Goal: Task Accomplishment & Management: Complete application form

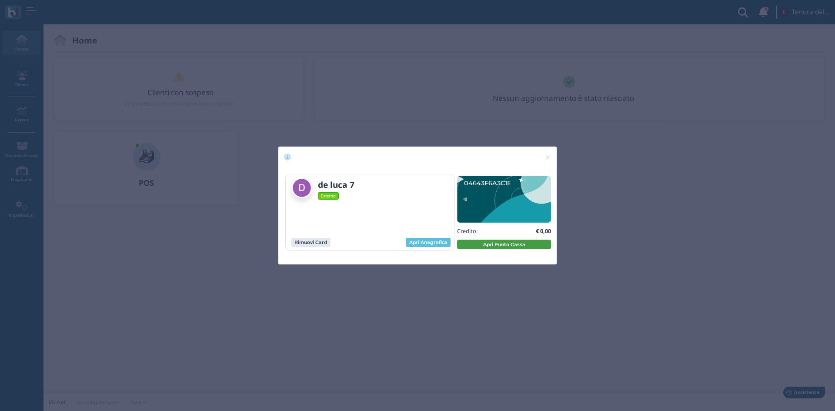
click at [480, 247] on button "Apri Punto Cassa" at bounding box center [504, 245] width 94 height 10
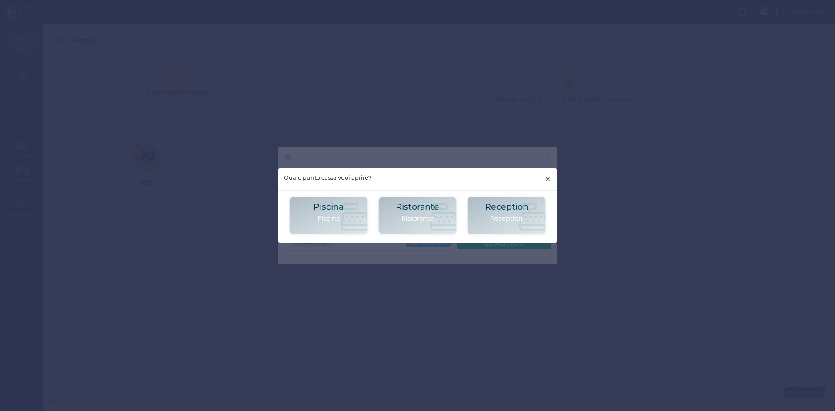
click at [549, 179] on span "×" at bounding box center [547, 178] width 7 height 11
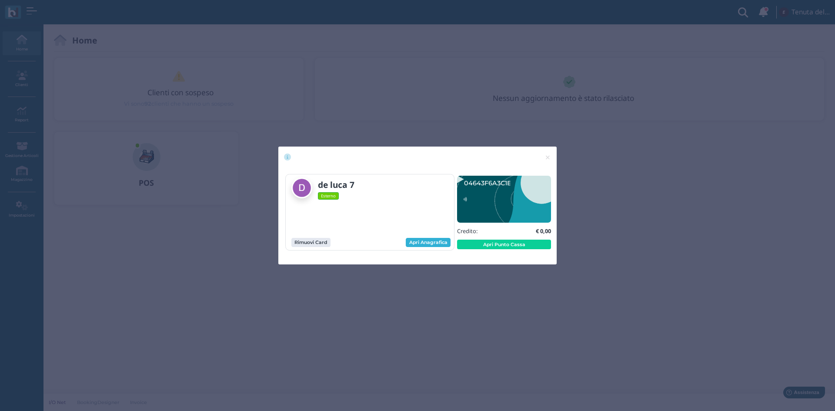
click at [435, 238] on link "Apri Anagrafica" at bounding box center [428, 243] width 45 height 10
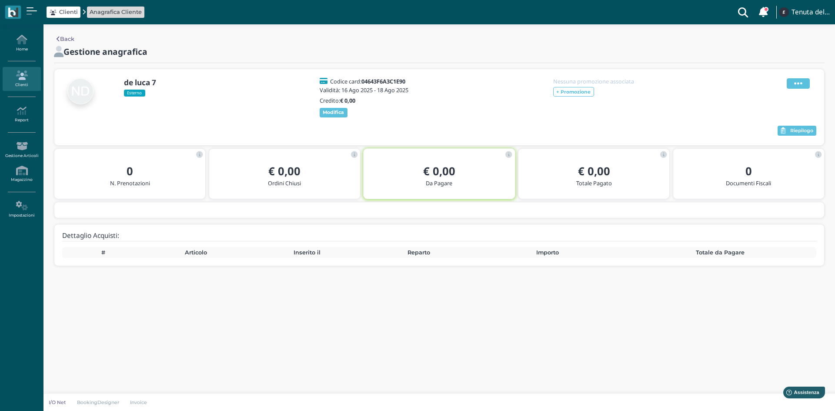
click at [796, 84] on icon at bounding box center [798, 84] width 8 height 10
click at [144, 80] on b "de luca 7" at bounding box center [140, 82] width 32 height 10
click at [796, 83] on icon at bounding box center [798, 84] width 8 height 10
drag, startPoint x: 774, startPoint y: 94, endPoint x: 731, endPoint y: 94, distance: 43.0
click at [774, 93] on span "Modifica" at bounding box center [772, 94] width 24 height 8
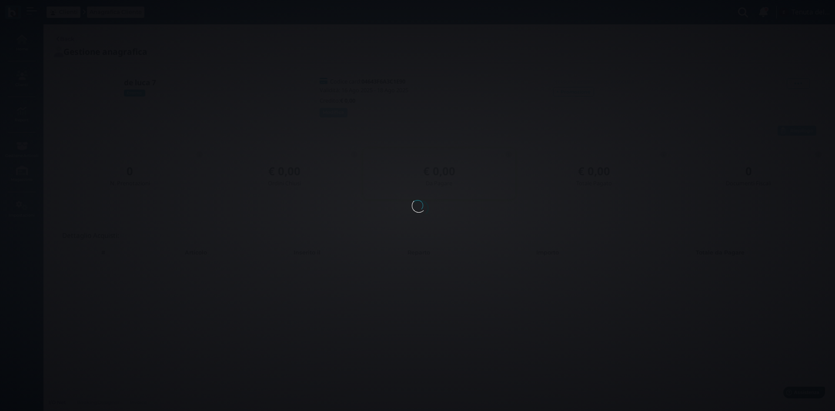
select select
type input "de luca 7"
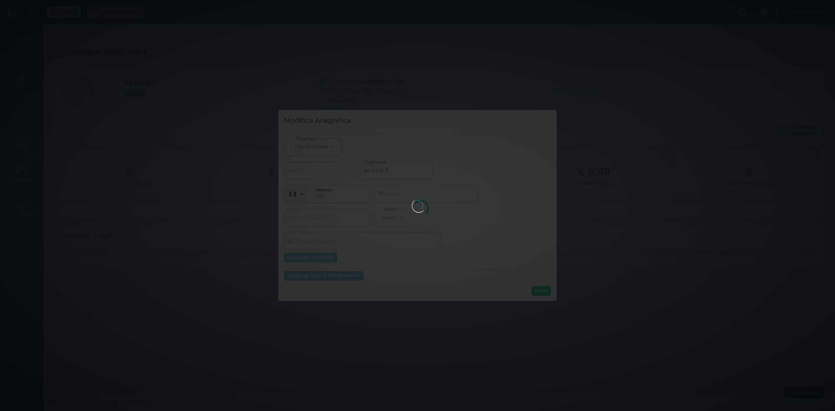
select select
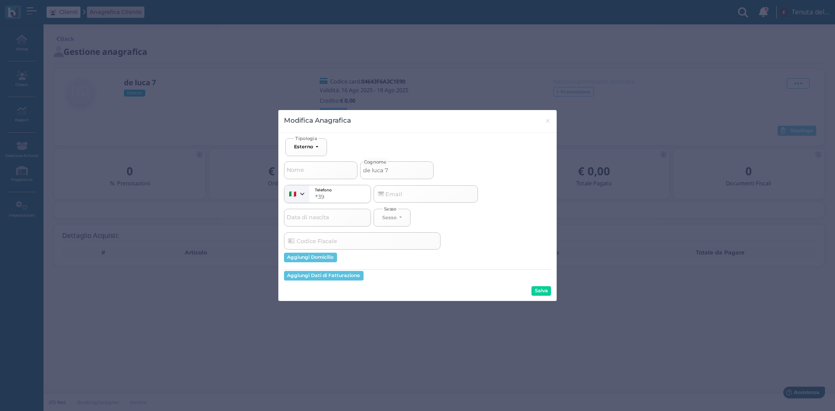
click at [380, 169] on input "de luca 7" at bounding box center [396, 169] width 73 height 17
click at [364, 169] on input "de luca 7" at bounding box center [396, 169] width 73 height 17
type input "ade luca 7"
select select
type input "ande luca 7"
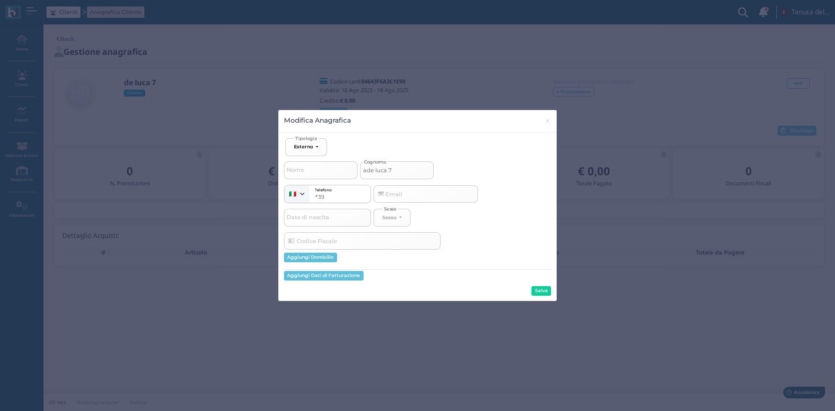
select select
type input "andde luca 7"
select select
type input "andrde luca 7"
select select
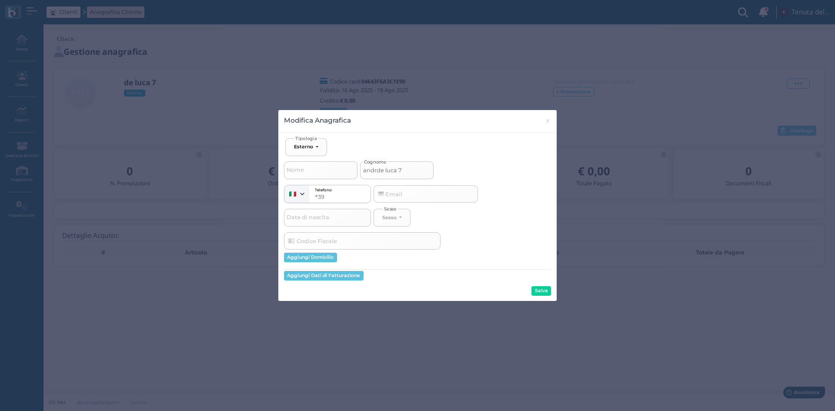
type input "andride luca 7"
select select
type input "andrisde luca 7"
select select
type input "andrisade luca 7"
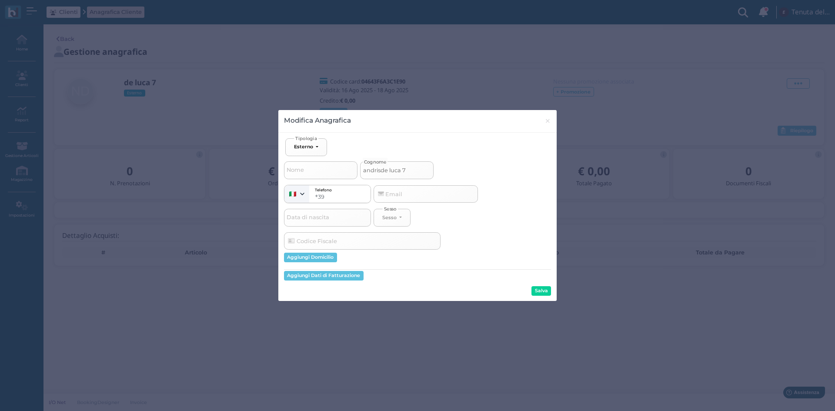
select select
type input "andrisande luca 7"
select select
type input "andrisanide luca 7"
select select
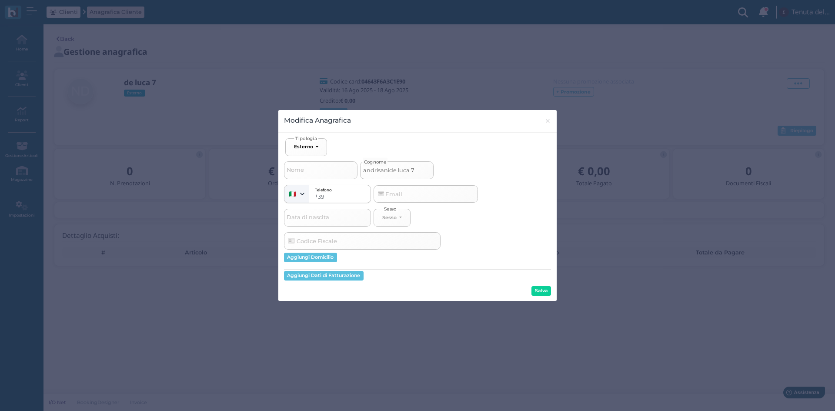
type input "andrisani de luca 7"
select select
type input "andrisani rde luca 7"
select select
type input "andrisani ride luca 7"
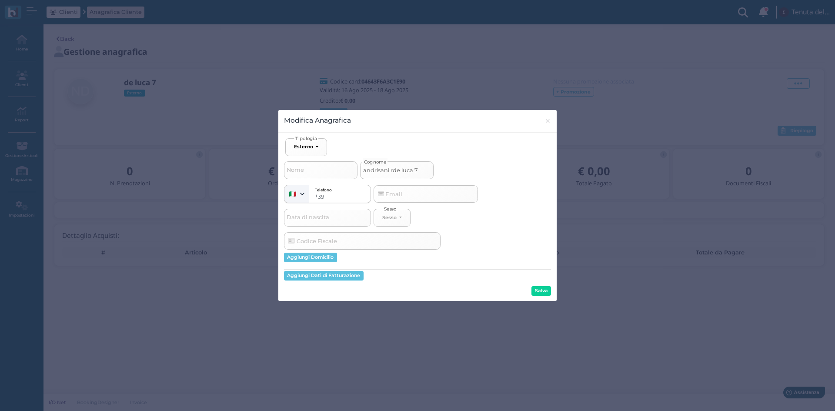
select select
type input "andrisani rifde luca 7"
select select
type input "andrisani rif de luca 7"
select select
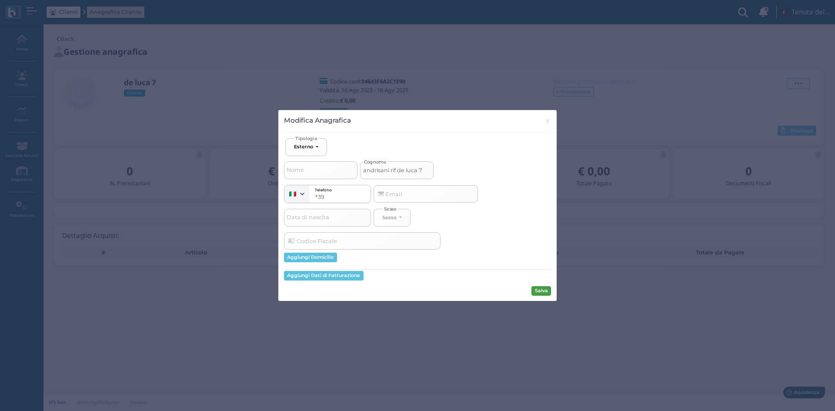
type input "andrisani rif de luca 7"
click at [537, 292] on button "Salva" at bounding box center [541, 291] width 20 height 10
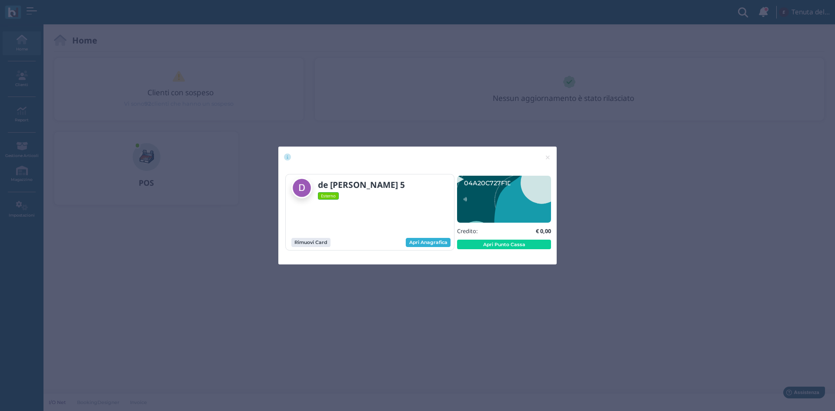
click at [438, 245] on link "Apri Anagrafica" at bounding box center [428, 243] width 45 height 10
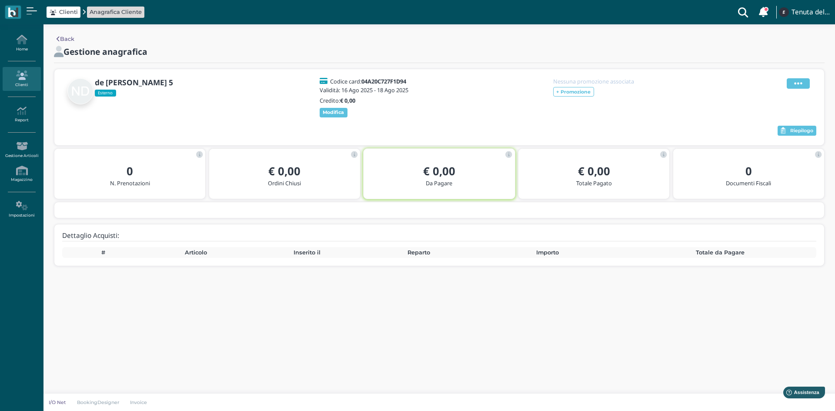
click at [795, 80] on icon at bounding box center [798, 84] width 8 height 10
drag, startPoint x: 768, startPoint y: 96, endPoint x: 487, endPoint y: 103, distance: 281.4
click at [768, 95] on span "Modifica" at bounding box center [772, 94] width 24 height 8
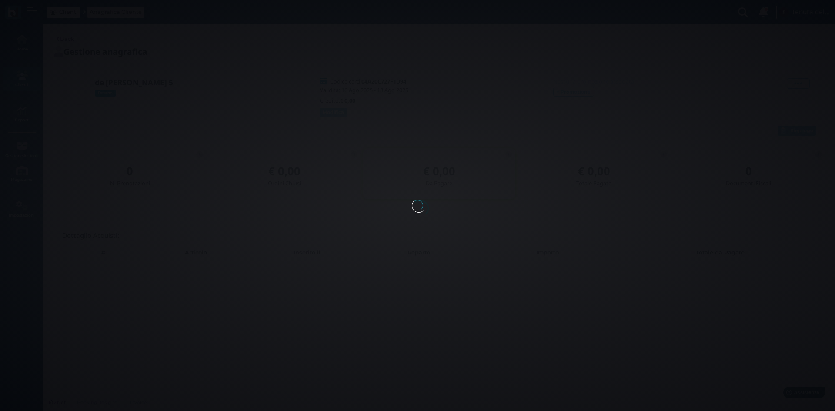
select select
type input "de [PERSON_NAME] 5"
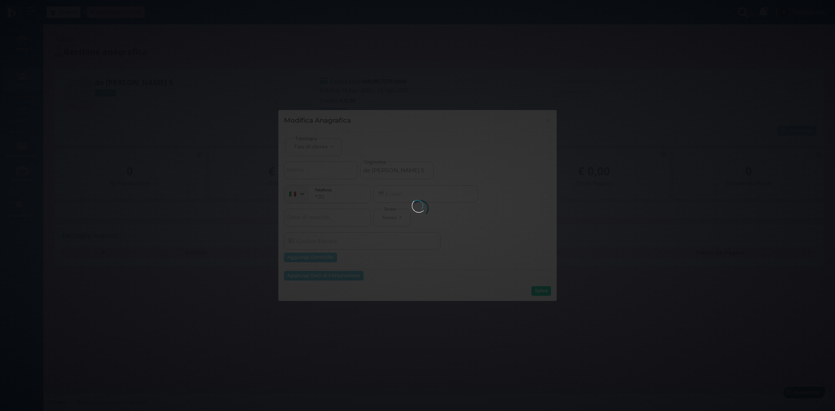
select select
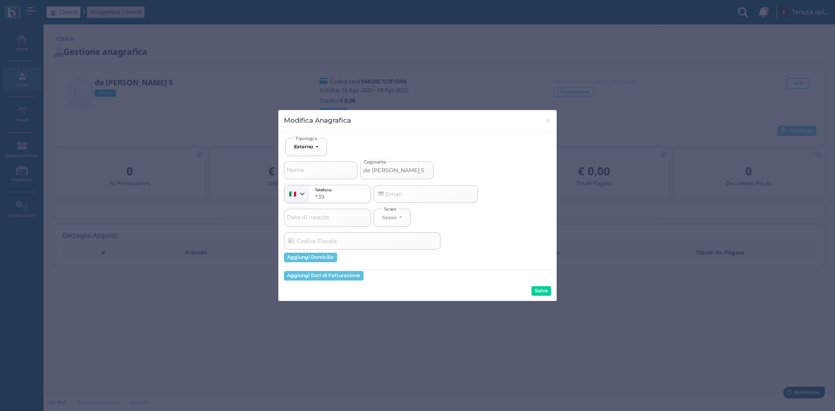
click at [364, 170] on input "de luca 5" at bounding box center [396, 169] width 73 height 17
type input "fde luca 5"
select select
type input "fede luca 5"
select select
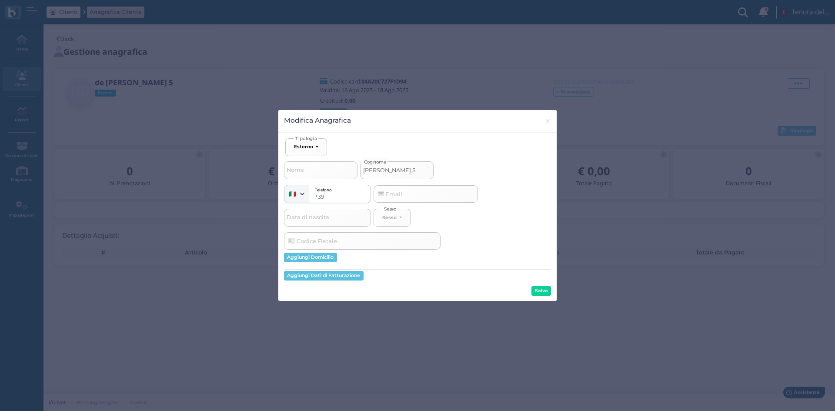
type input "fedde luca 5"
select select
type input "fedede luca 5"
select select
type input "fedelde luca 5"
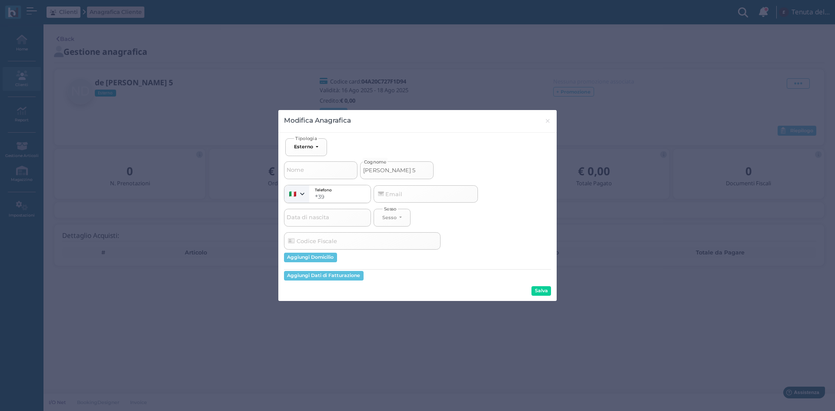
select select
type input "fedelede luca 5"
select select
type input "fedele de luca 5"
select select
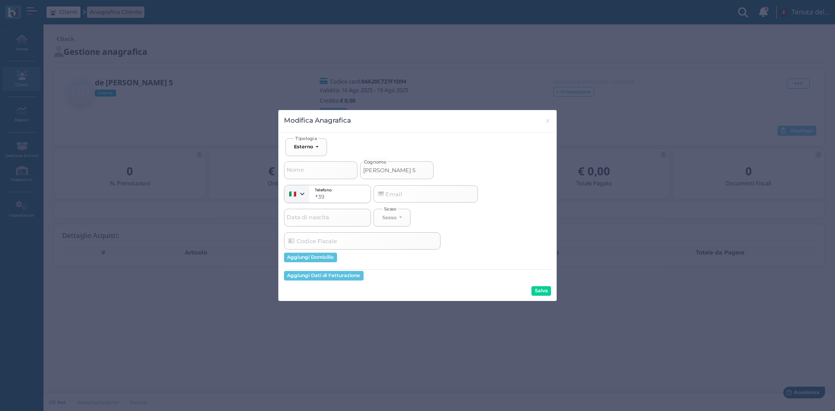
type input "fedele rde luca 5"
select select
type input "fedele ride luca 5"
select select
type input "fedele rifde luca 5"
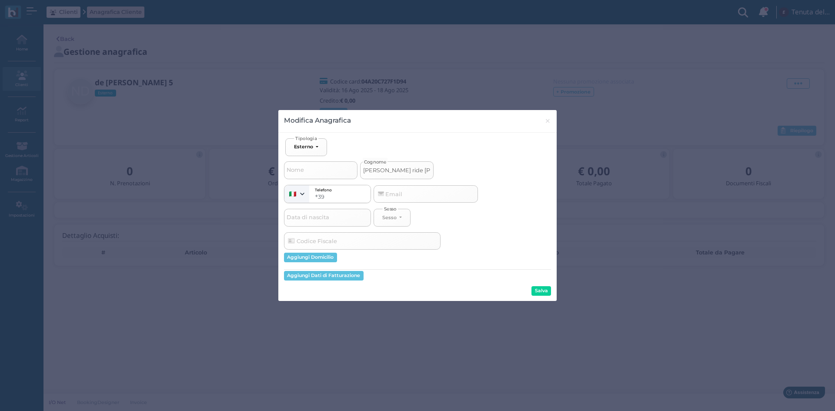
select select
type input "fedele rif de luca 5"
select select
type input "fedele rif de luca 5"
click at [547, 293] on button "Salva" at bounding box center [541, 291] width 20 height 10
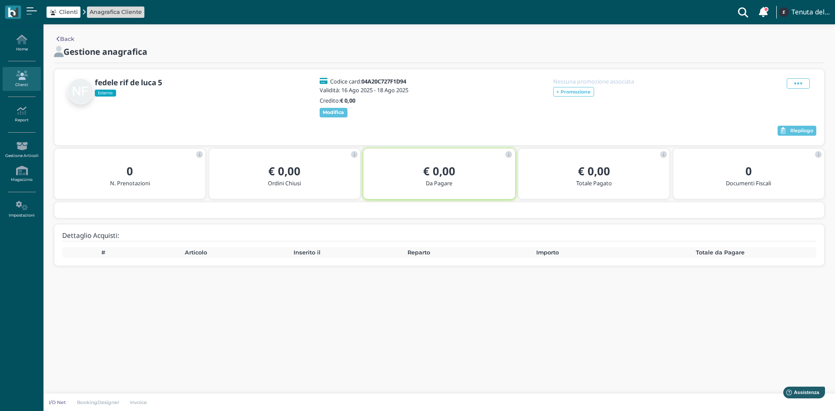
click at [23, 76] on icon at bounding box center [22, 75] width 38 height 10
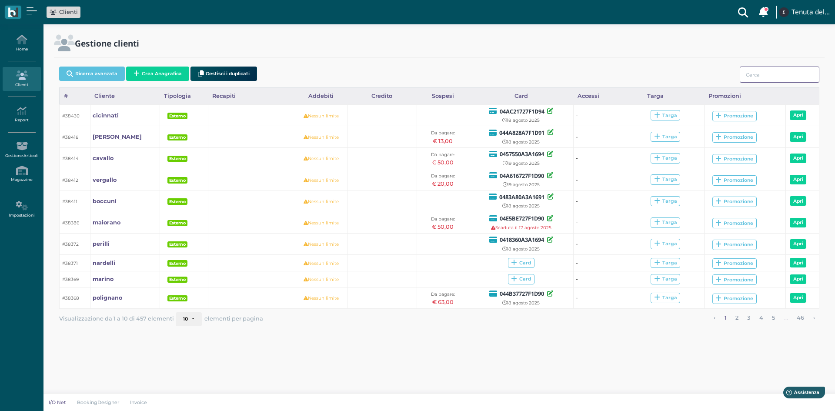
click at [776, 67] on input "search" at bounding box center [780, 75] width 80 height 16
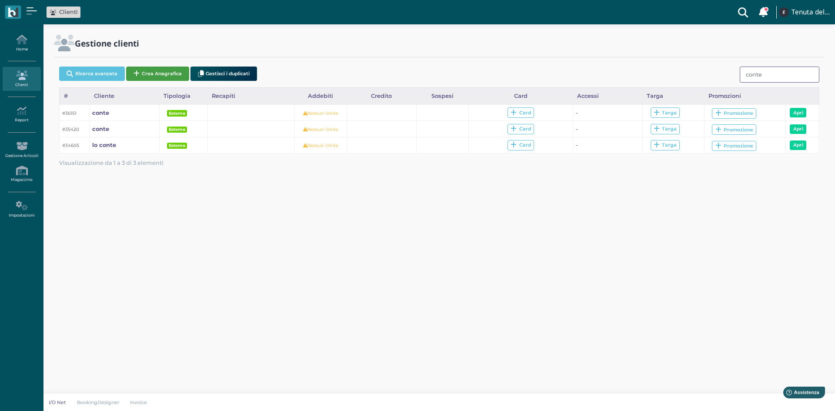
type input "conte"
click at [157, 74] on button "Crea Anagrafica" at bounding box center [157, 74] width 63 height 14
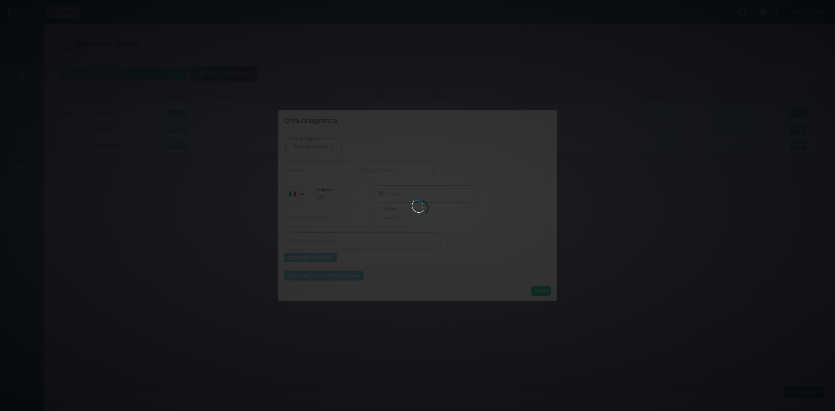
select select
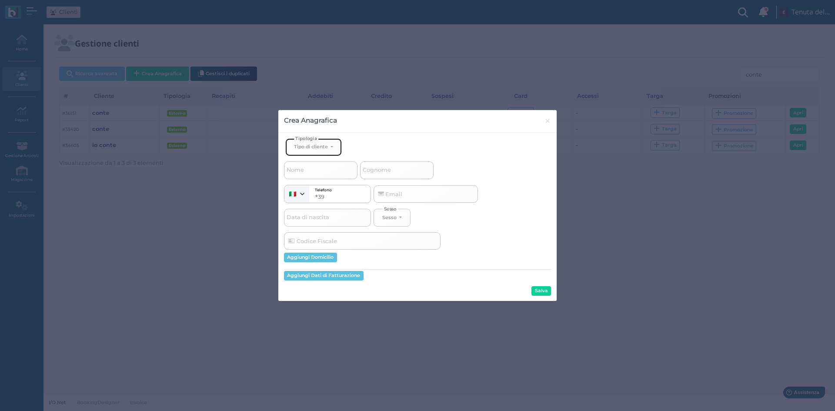
click at [316, 142] on button "Tipo di cliente" at bounding box center [313, 147] width 57 height 18
click at [308, 175] on span "Esterno" at bounding box center [305, 175] width 22 height 7
select select "[object Object]"
select select
click at [301, 171] on span "Nome" at bounding box center [295, 170] width 20 height 11
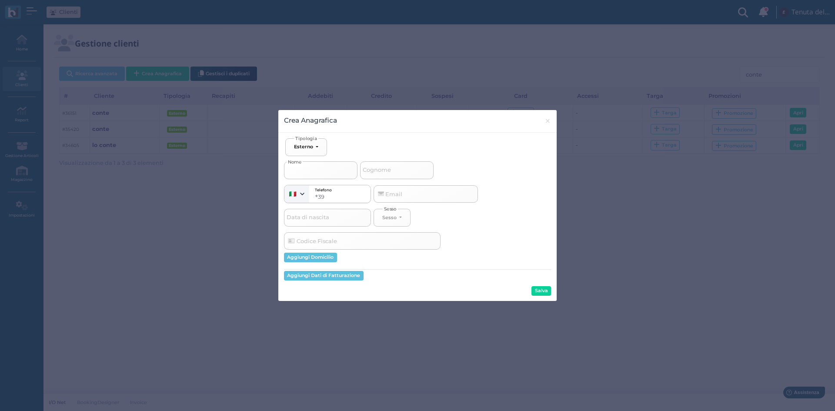
click at [301, 171] on input "Nome" at bounding box center [320, 169] width 73 height 17
type input "c"
select select
type input "co"
select select
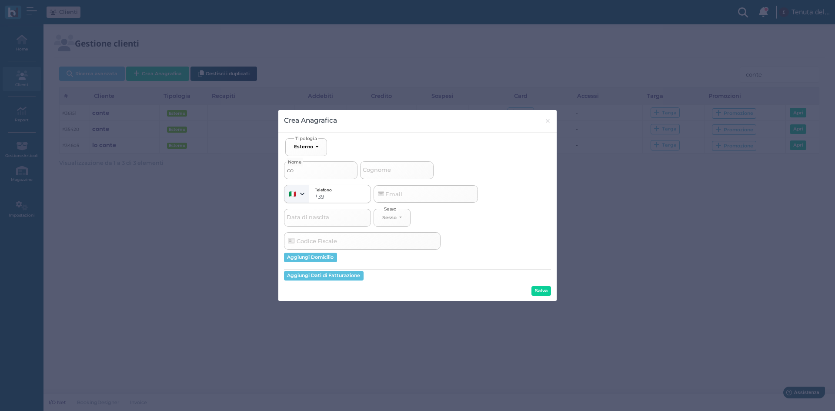
type input "con"
select select
type input "cont"
select select
type input "conte"
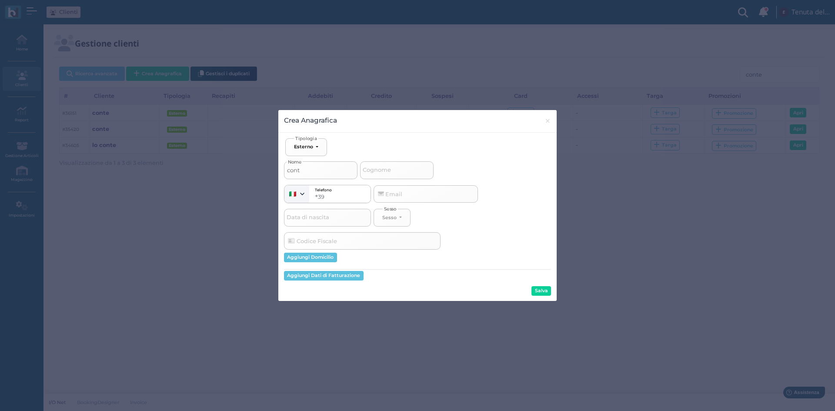
select select
type input "conte"
click at [395, 167] on input "Cognome" at bounding box center [396, 169] width 73 height 17
type input "a"
select select
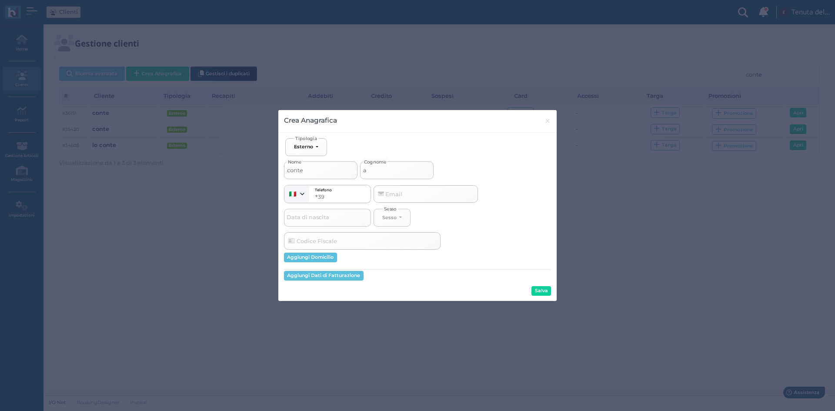
type input "an"
select select
type input "and"
select select
type input "andr"
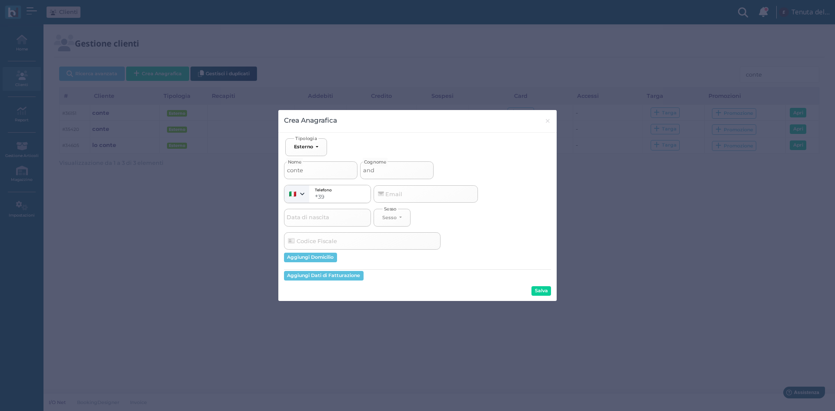
select select
type input "andre"
select select
type input "andrea"
select select
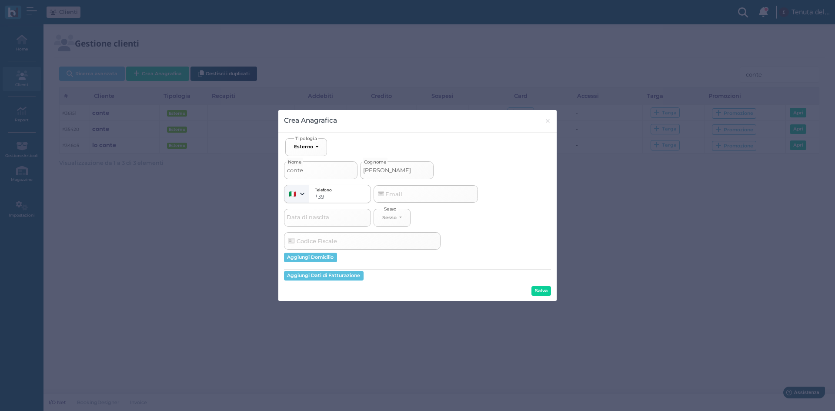
type input "andrea"
click at [485, 271] on div "Ospite Esterno Hotel Dipendente Standard Dipendente Junior Proprietario Esterno…" at bounding box center [417, 216] width 267 height 157
click at [541, 287] on button "Salva" at bounding box center [541, 291] width 20 height 10
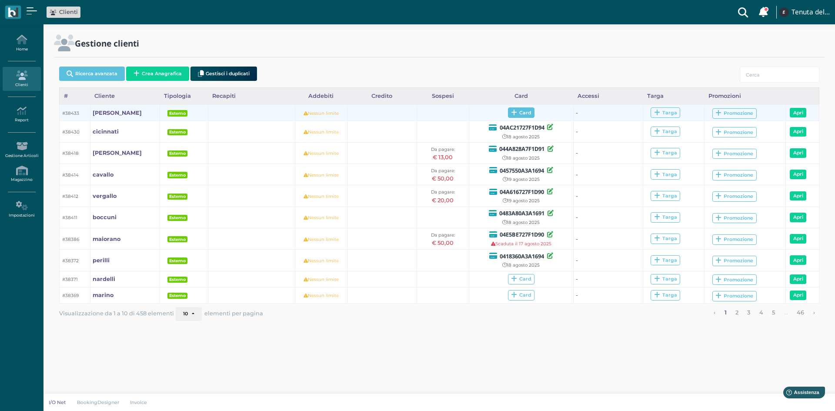
click at [530, 111] on span "Card" at bounding box center [521, 112] width 27 height 10
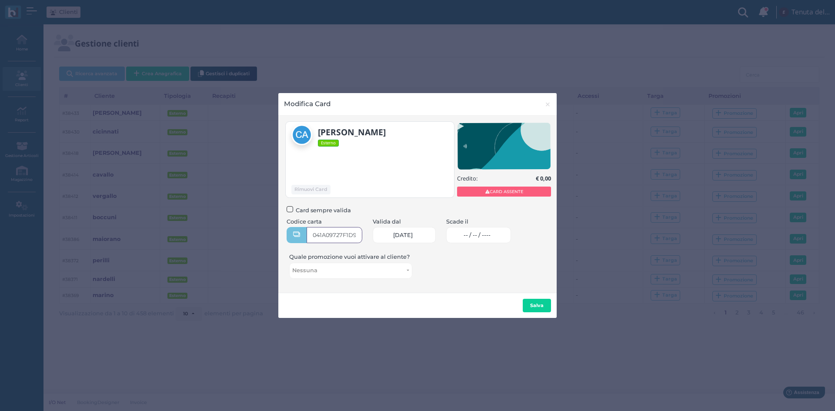
type input "041A09727F1D95"
click at [479, 236] on span "-- / -- / ----" at bounding box center [477, 235] width 27 height 7
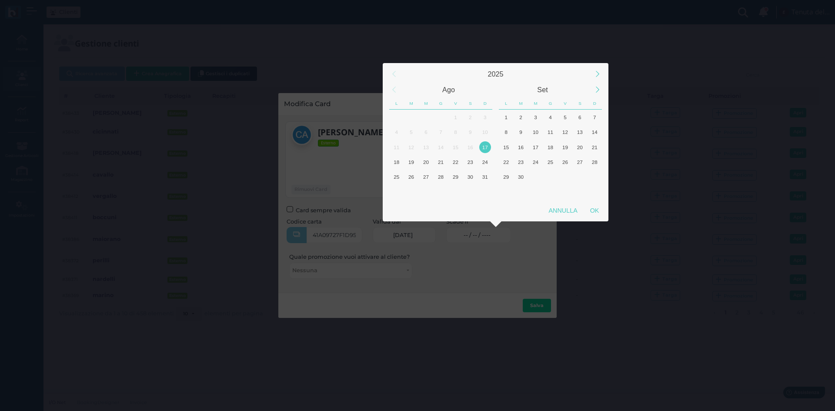
scroll to position [0, 0]
click at [399, 160] on div "18" at bounding box center [396, 162] width 12 height 12
click at [596, 210] on div "OK" at bounding box center [595, 211] width 22 height 16
type input "18/08/2025"
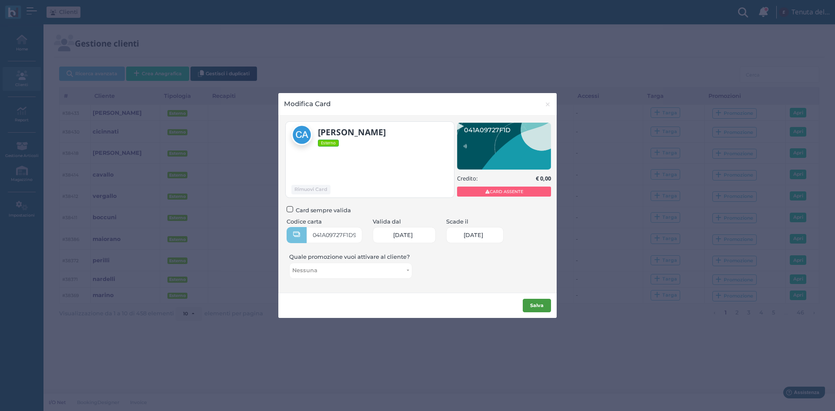
scroll to position [0, 36]
click at [537, 305] on b "Salva" at bounding box center [536, 305] width 13 height 6
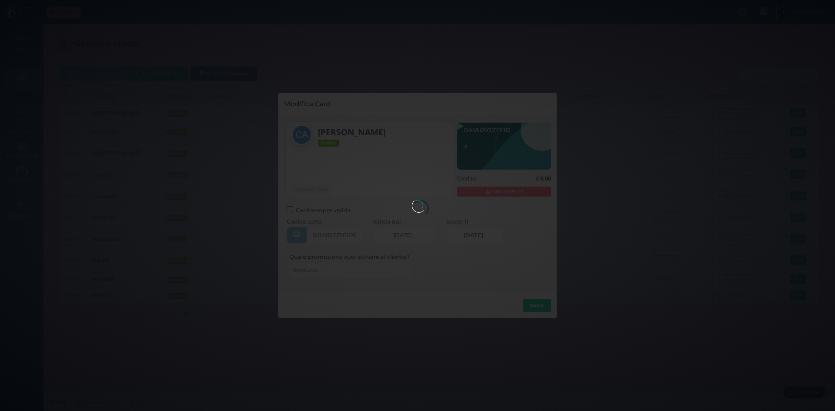
scroll to position [0, 0]
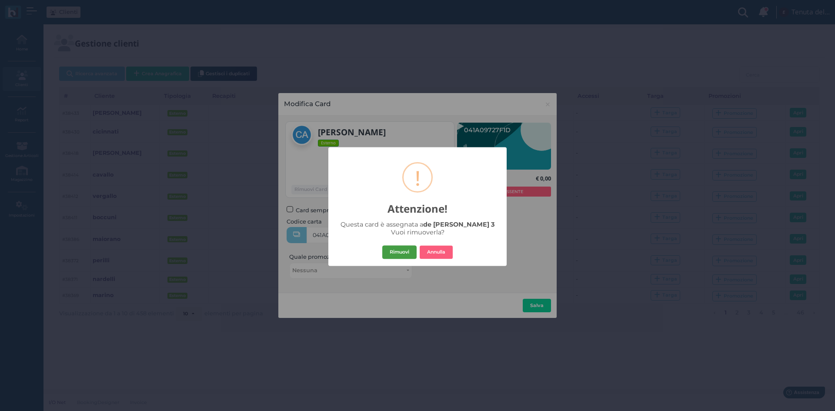
click at [394, 248] on button "Rimuovi" at bounding box center [399, 252] width 34 height 14
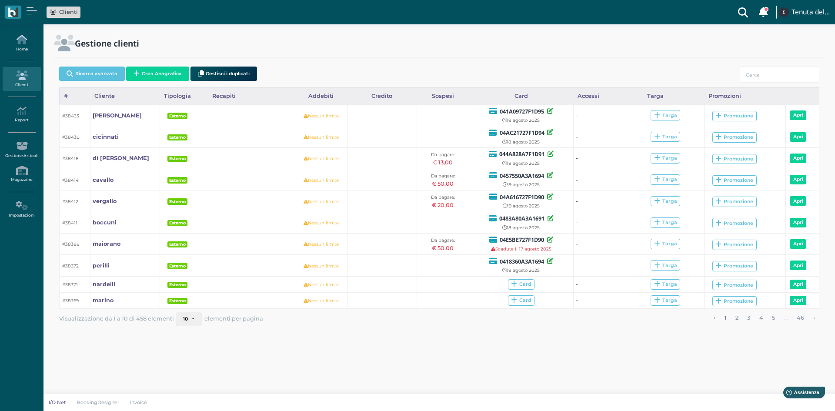
click at [20, 47] on link "Home" at bounding box center [22, 43] width 38 height 24
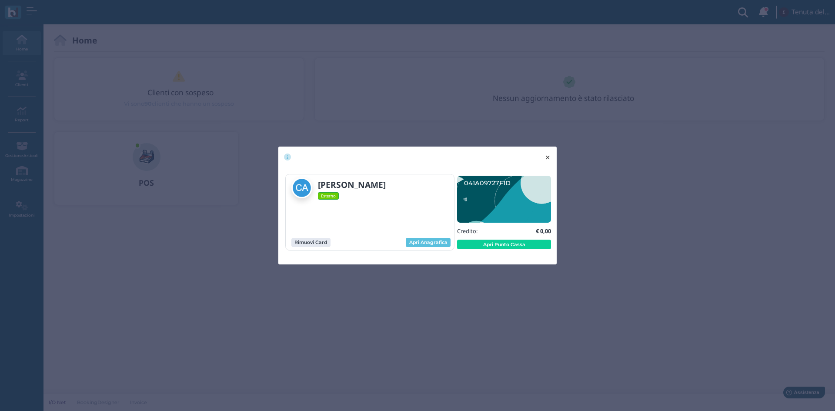
click at [548, 156] on span "×" at bounding box center [547, 157] width 7 height 11
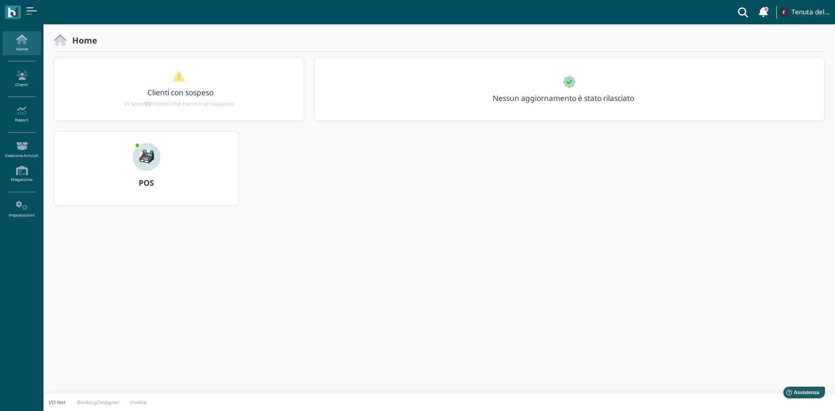
drag, startPoint x: 28, startPoint y: 41, endPoint x: 46, endPoint y: 52, distance: 20.7
click at [28, 41] on icon at bounding box center [22, 40] width 38 height 10
click at [26, 42] on icon at bounding box center [22, 40] width 38 height 10
click at [22, 80] on icon at bounding box center [22, 75] width 38 height 10
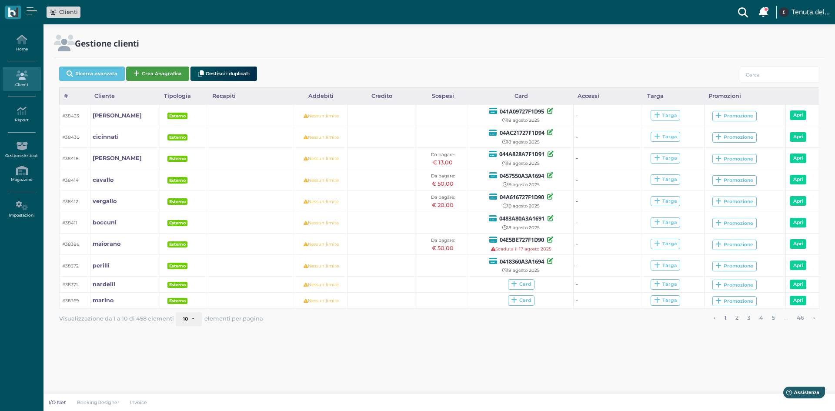
click at [157, 76] on button "Crea Anagrafica" at bounding box center [157, 74] width 63 height 14
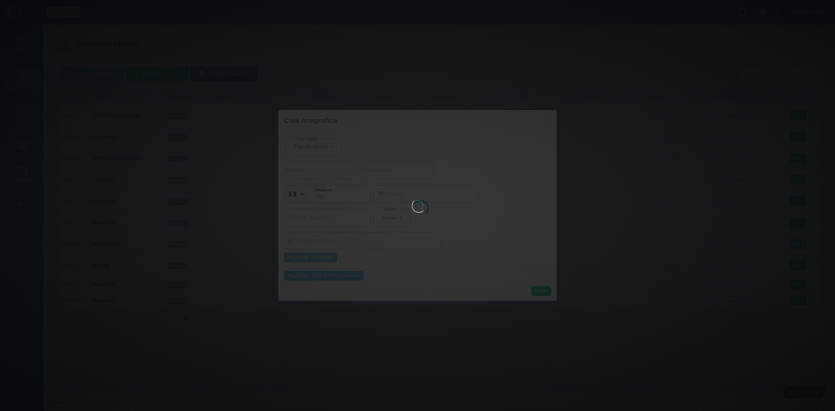
select select
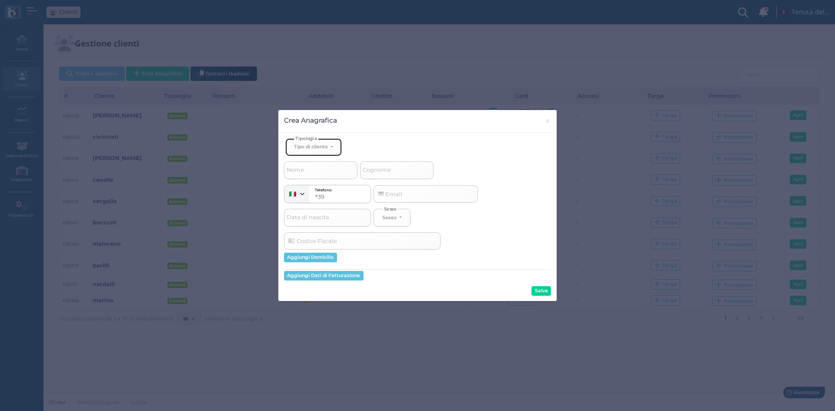
click at [325, 147] on div "Tipo di cliente" at bounding box center [311, 146] width 34 height 6
click at [306, 173] on span "Esterno" at bounding box center [305, 175] width 22 height 7
select select "[object Object]"
select select
click at [302, 173] on span "Nome" at bounding box center [295, 170] width 20 height 11
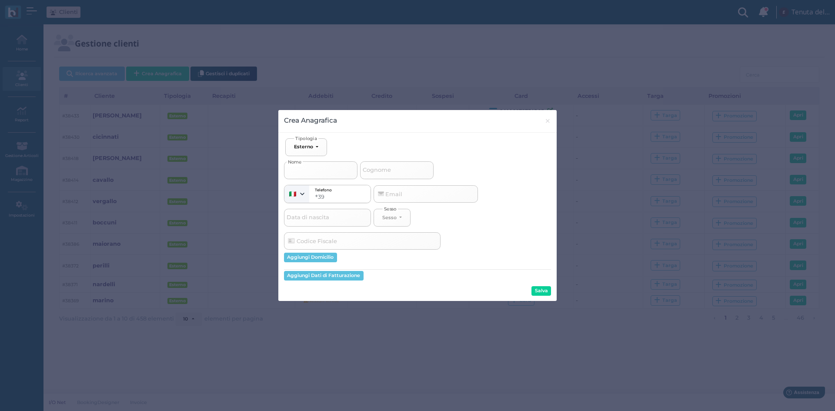
click at [302, 173] on input "Nome" at bounding box center [320, 169] width 73 height 17
type input "m"
select select
type input "ma"
select select
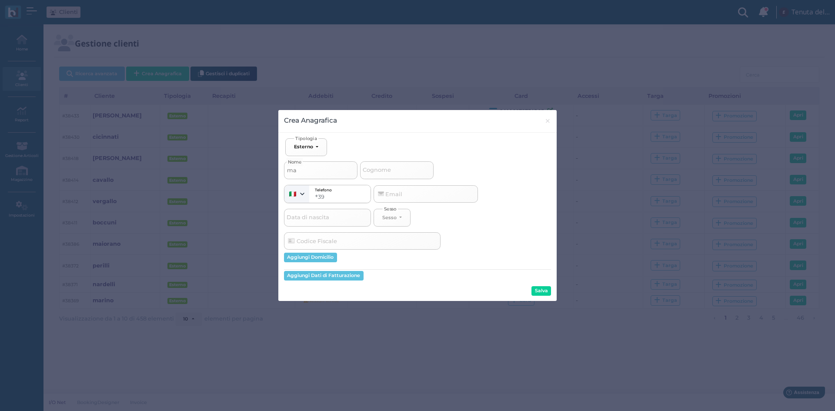
type input "mar"
select select
type input "marr"
select select
type input "marra"
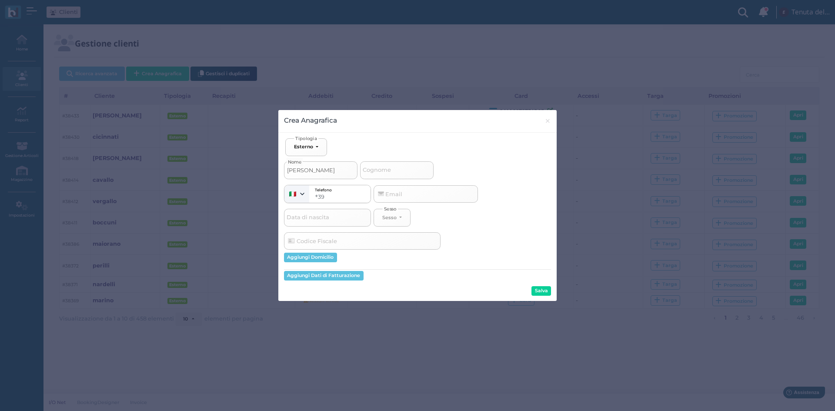
select select
type input "marra"
type input "p"
select select
type input "pi"
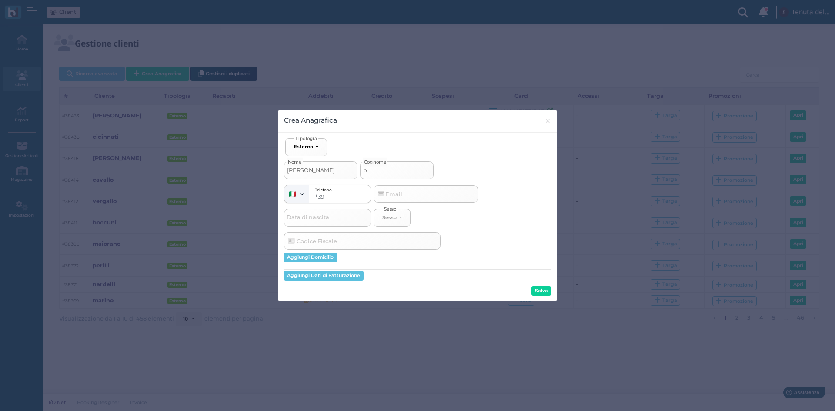
select select
type input "pie"
select select
type input "pier"
select select
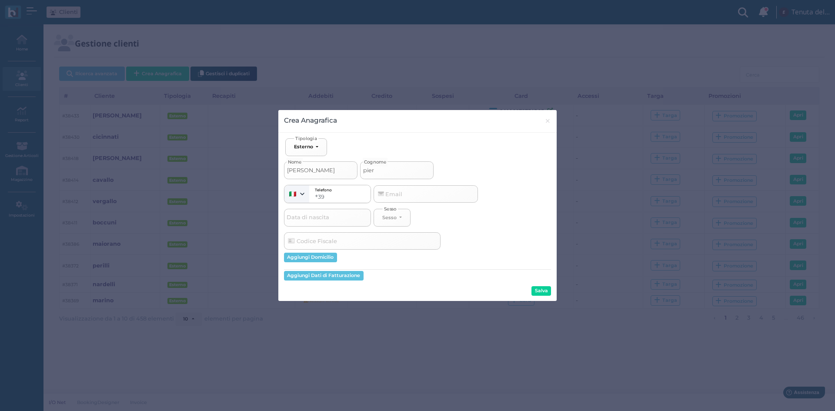
type input "piero"
select select
type input "piero"
click at [546, 292] on button "Salva" at bounding box center [541, 291] width 20 height 10
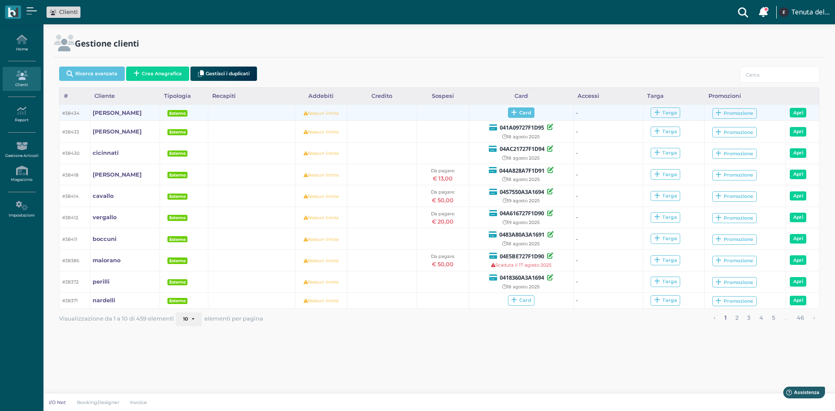
click at [518, 113] on span "Card" at bounding box center [521, 112] width 27 height 10
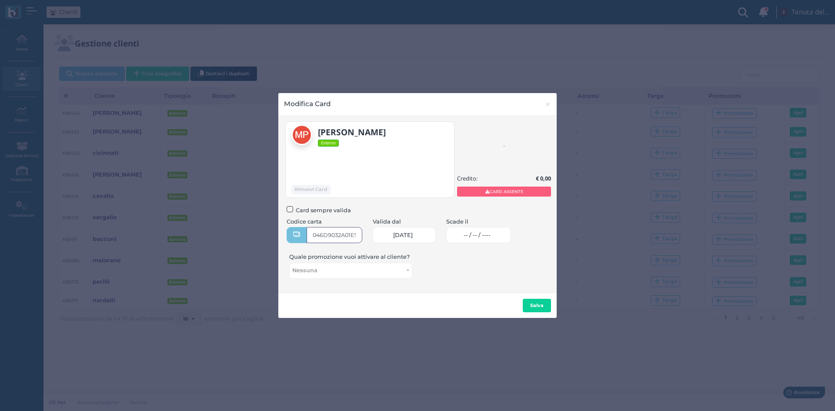
type input "046D9032A01E90"
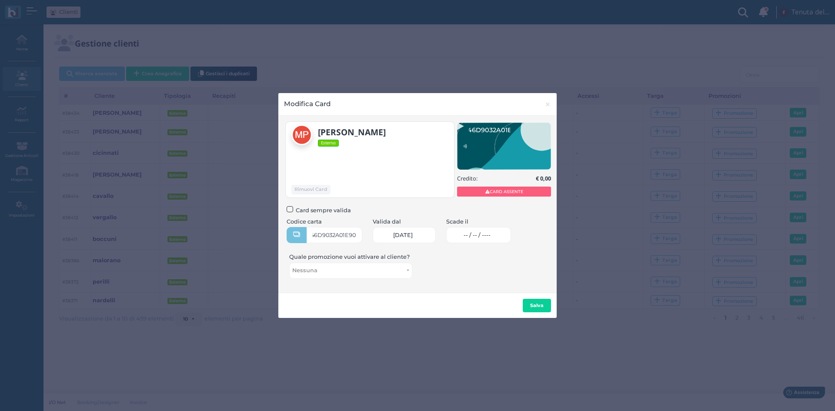
click at [485, 239] on link "-- / -- / ----" at bounding box center [478, 235] width 65 height 16
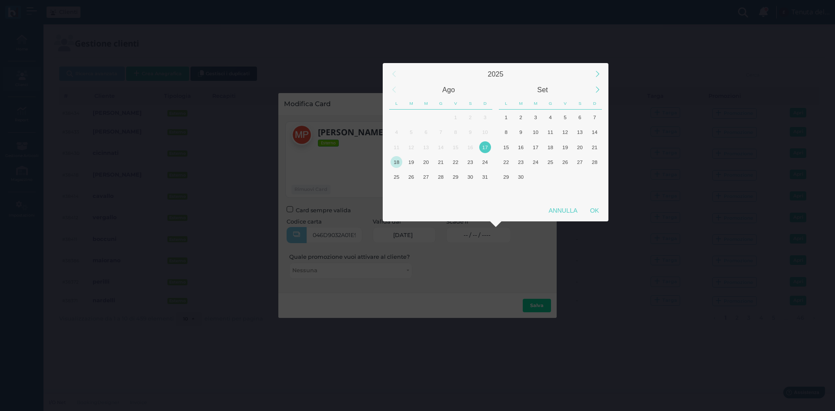
click at [400, 162] on div "18" at bounding box center [396, 162] width 12 height 12
click at [595, 208] on div "OK" at bounding box center [595, 211] width 22 height 16
type input "[DATE]"
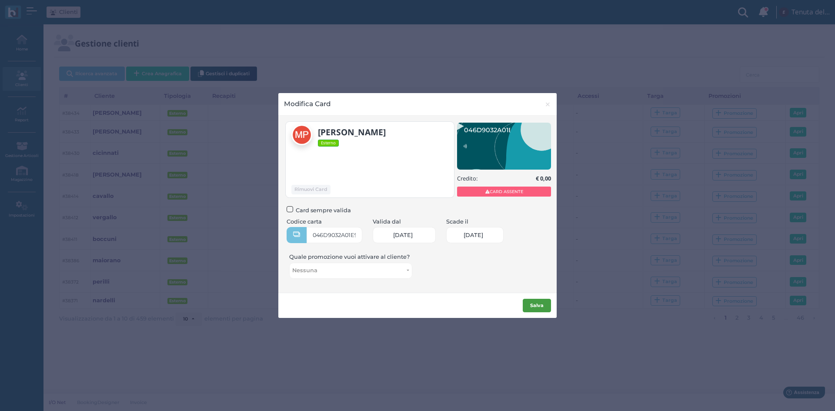
scroll to position [0, 36]
click at [535, 311] on button "Salva" at bounding box center [537, 306] width 28 height 14
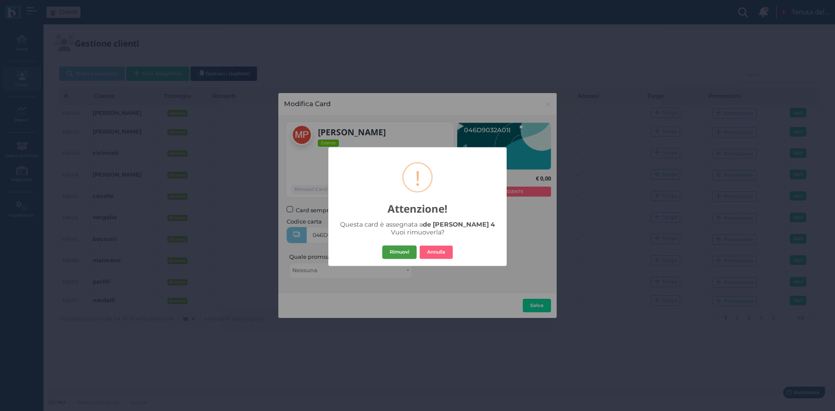
click at [393, 254] on button "Rimuovi" at bounding box center [399, 252] width 34 height 14
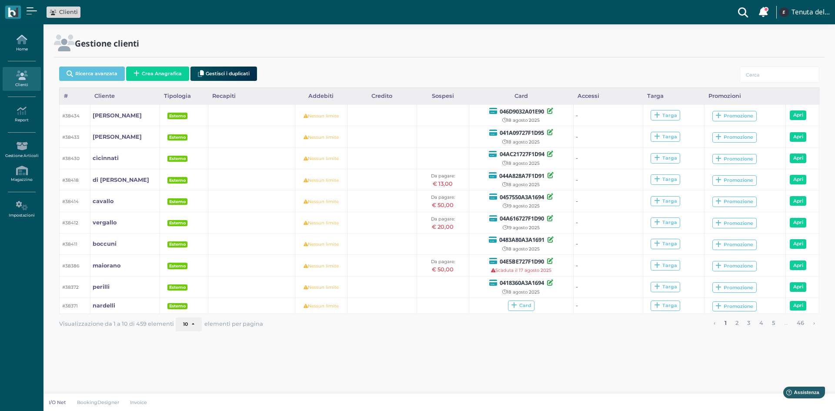
click at [27, 43] on icon at bounding box center [22, 40] width 38 height 10
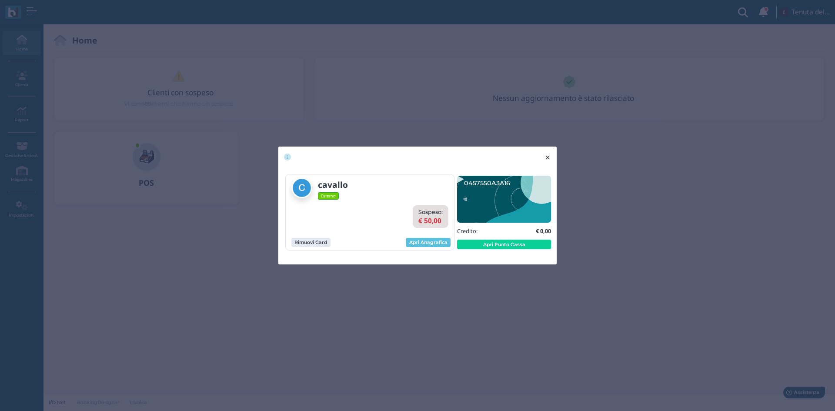
click at [544, 157] on span "×" at bounding box center [547, 157] width 7 height 11
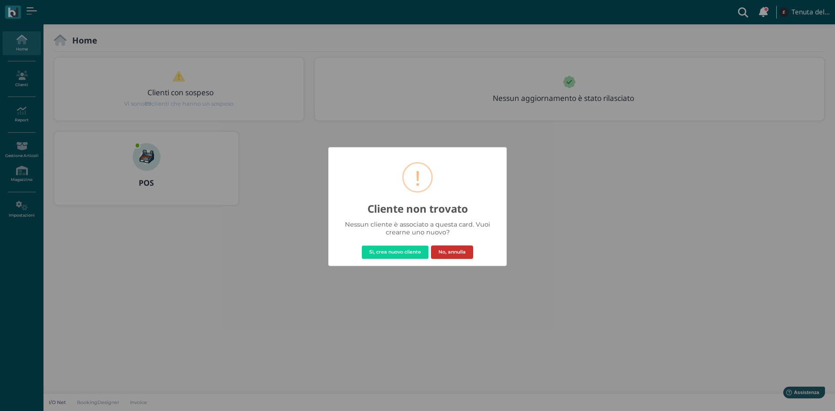
click at [453, 251] on button "No, annulla" at bounding box center [452, 252] width 42 height 14
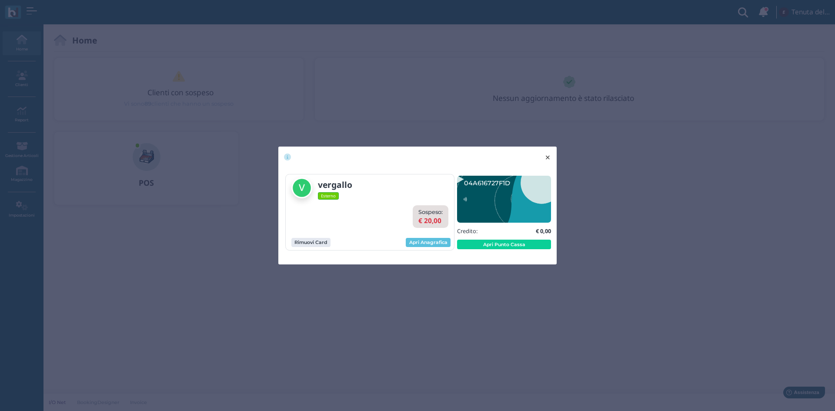
click at [547, 158] on span "×" at bounding box center [547, 157] width 7 height 11
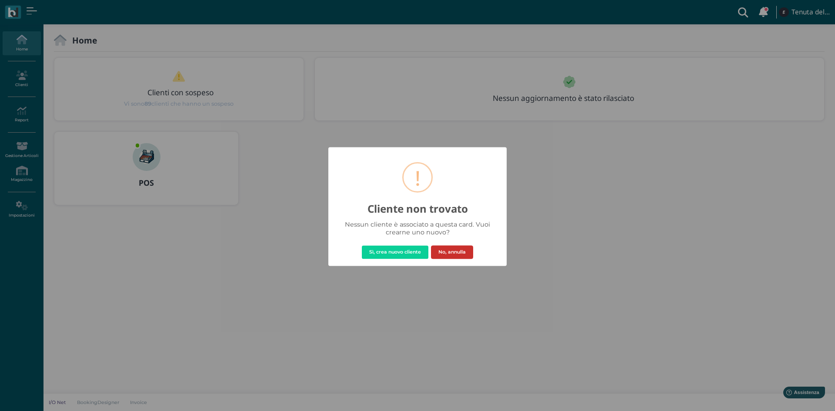
click at [465, 253] on button "No, annulla" at bounding box center [452, 252] width 42 height 14
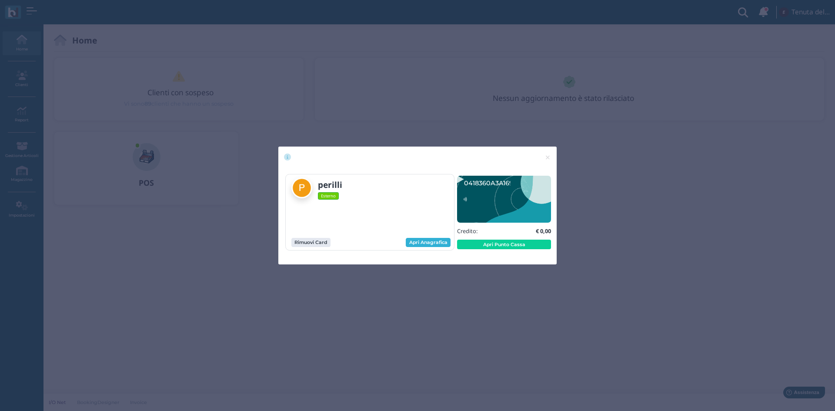
click at [427, 241] on link "Apri Anagrafica" at bounding box center [428, 243] width 45 height 10
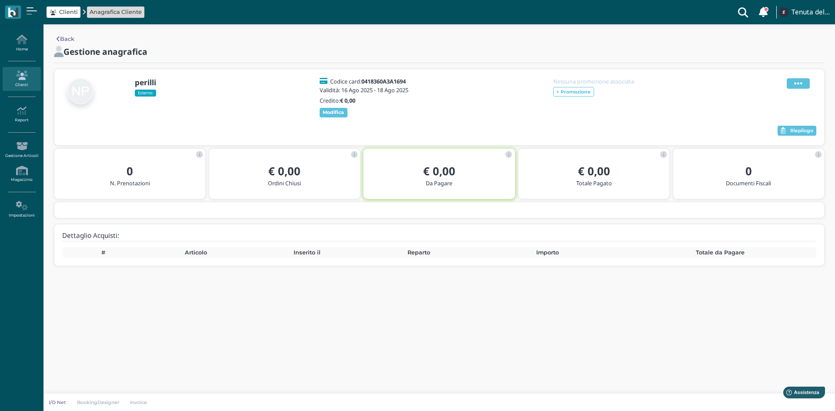
click at [801, 83] on icon at bounding box center [798, 84] width 8 height 10
click at [769, 131] on span "Elimina" at bounding box center [770, 131] width 23 height 8
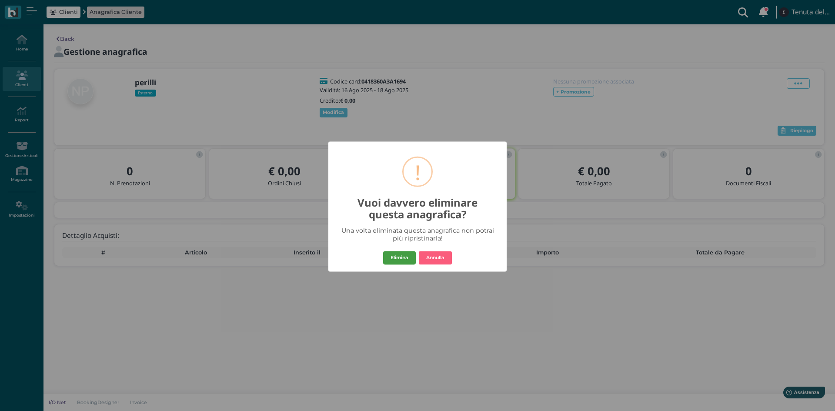
click at [401, 257] on button "Elimina" at bounding box center [399, 258] width 33 height 14
